Goal: Task Accomplishment & Management: Manage account settings

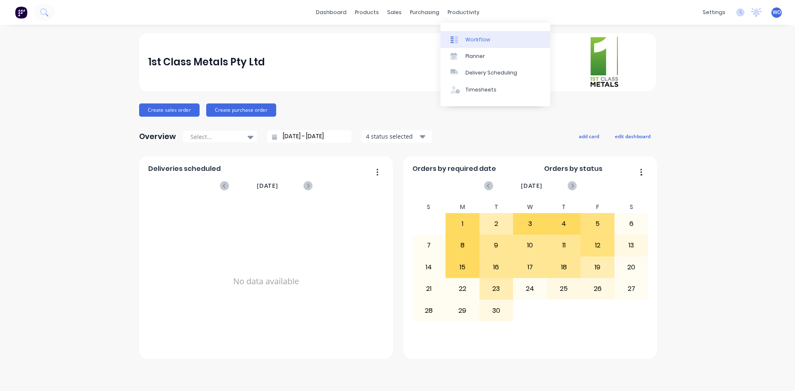
click at [480, 34] on link "Workflow" at bounding box center [496, 39] width 110 height 17
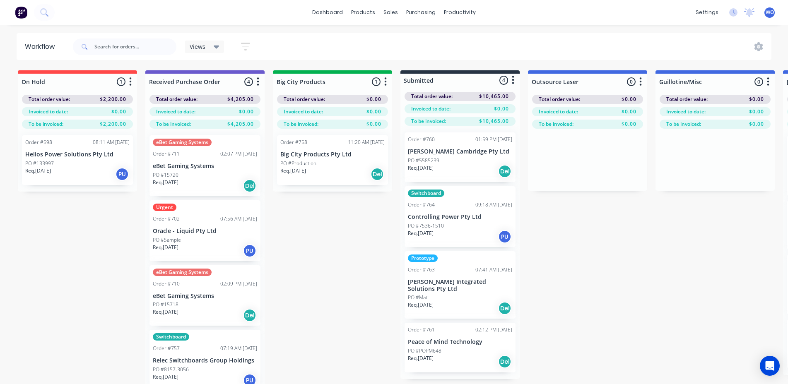
click at [20, 12] on img at bounding box center [21, 12] width 12 height 12
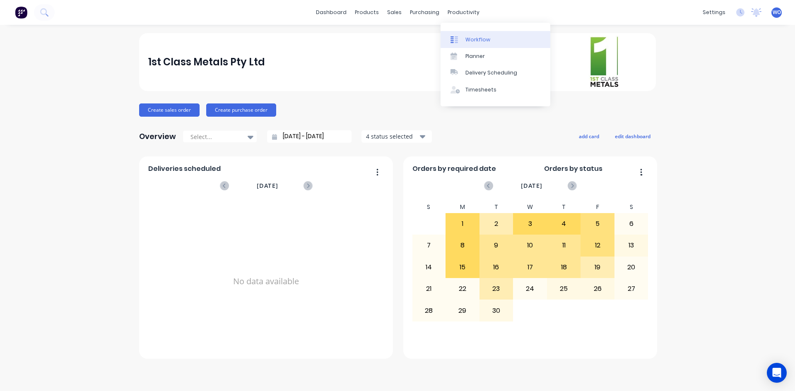
click at [478, 34] on link "Workflow" at bounding box center [496, 39] width 110 height 17
